Goal: Use online tool/utility: Utilize a website feature to perform a specific function

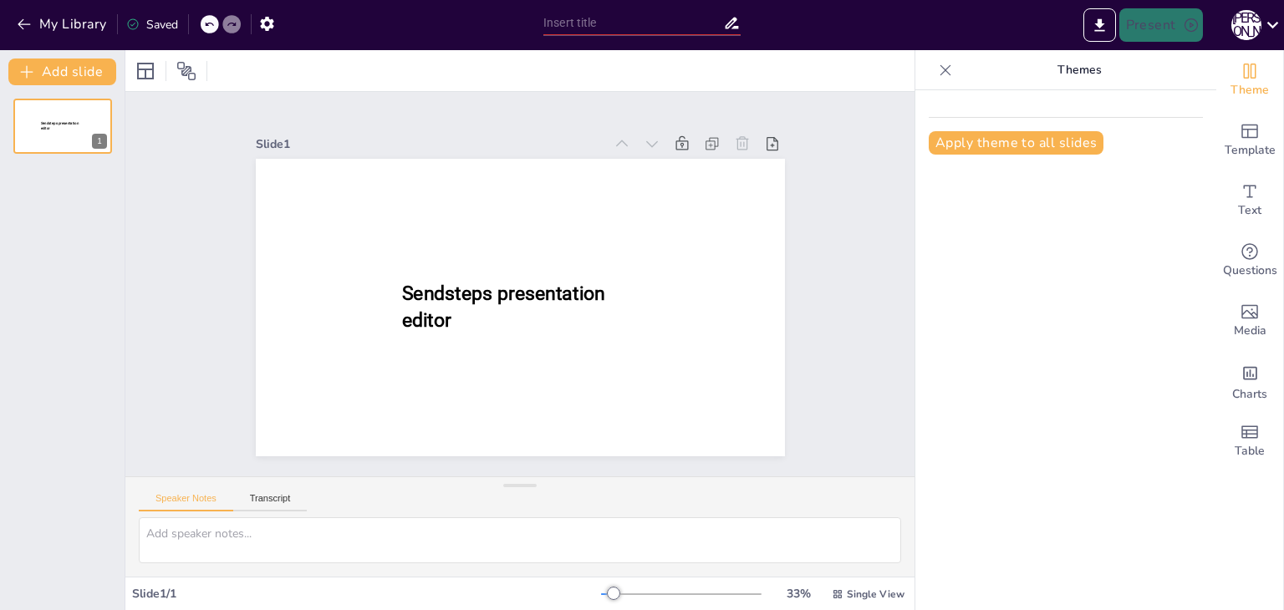
type input "Взаємозв'язок природних сульфатів, карбонатів і хлоридів"
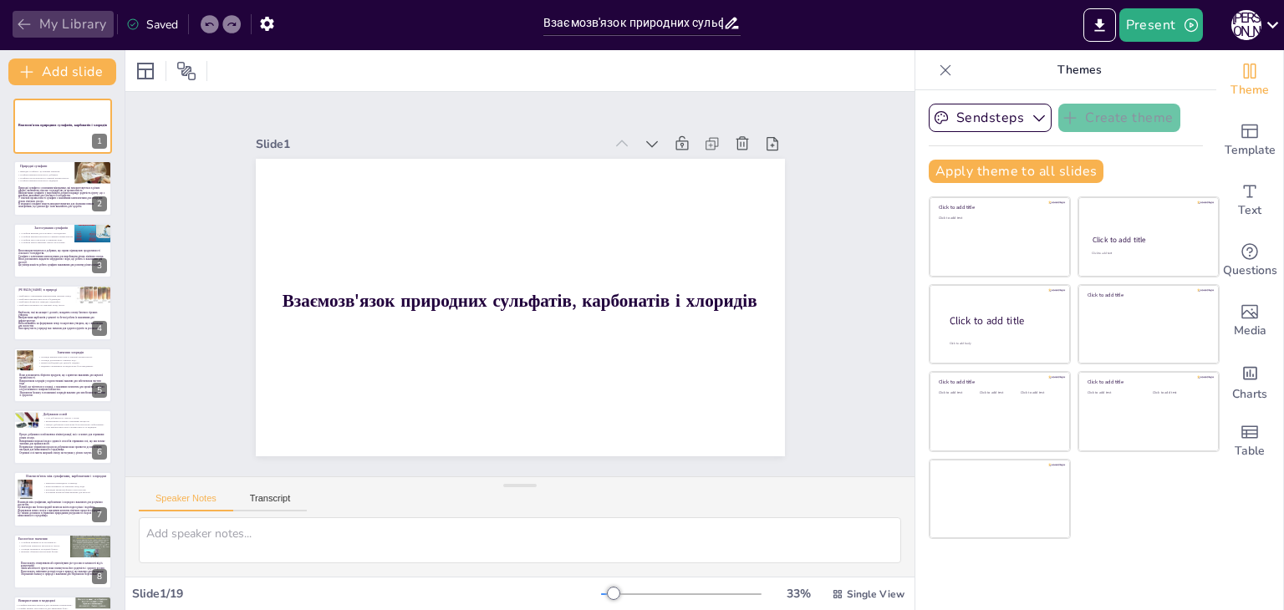
click at [38, 27] on button "My Library" at bounding box center [63, 24] width 101 height 27
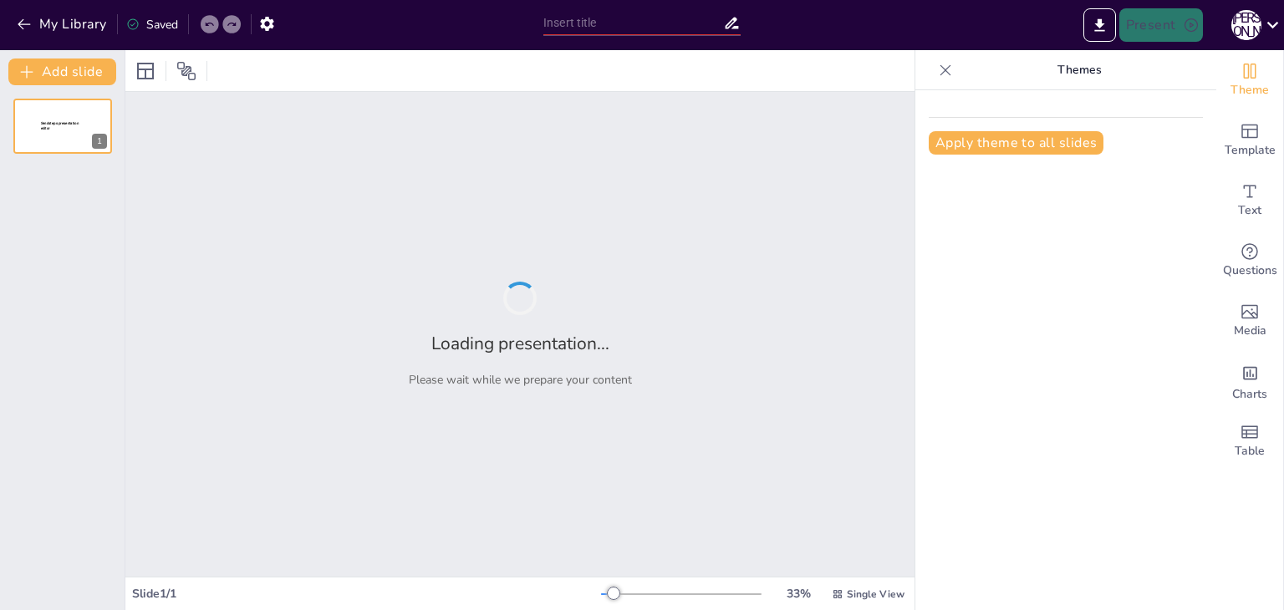
type input "Структура та функціонування гальванічних елементів"
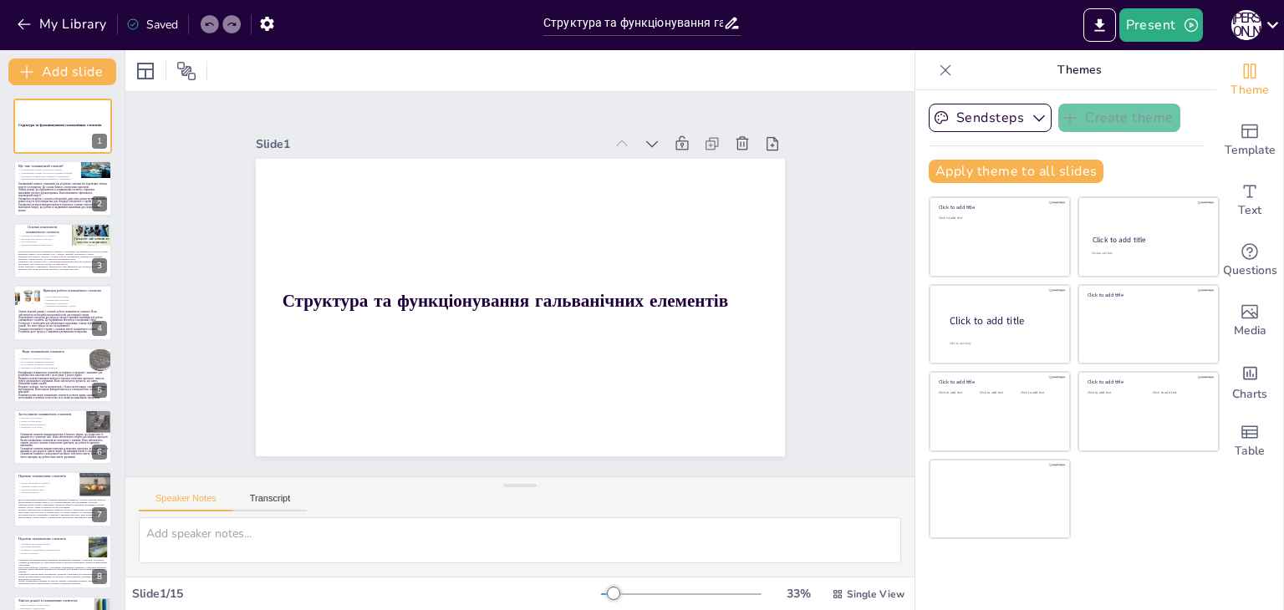
checkbox input "true"
click at [1162, 11] on button "Present" at bounding box center [1161, 24] width 84 height 33
click at [1164, 58] on li "Preview presentation" at bounding box center [1185, 61] width 131 height 27
